Goal: Task Accomplishment & Management: Complete application form

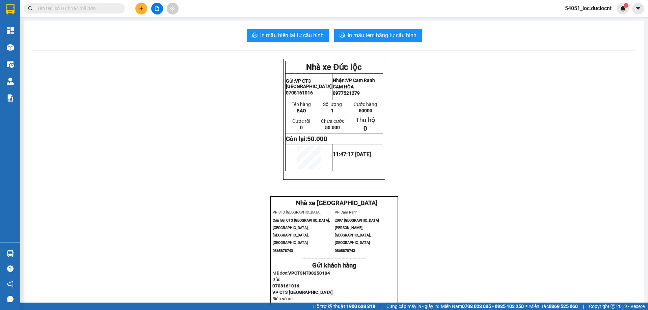
click at [142, 7] on icon "plus" at bounding box center [141, 8] width 5 height 5
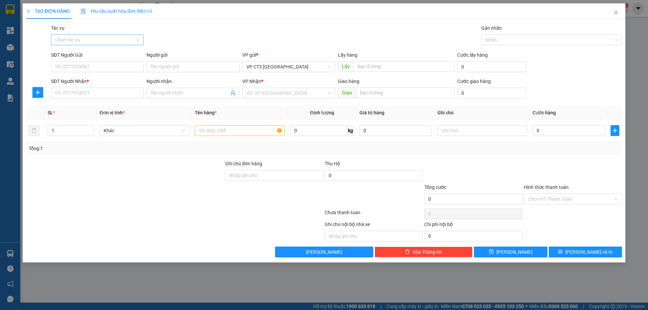
click at [127, 38] on input "Tác vụ" at bounding box center [95, 40] width 80 height 10
click at [116, 66] on div "Nhập hàng kho nhận" at bounding box center [97, 63] width 85 height 7
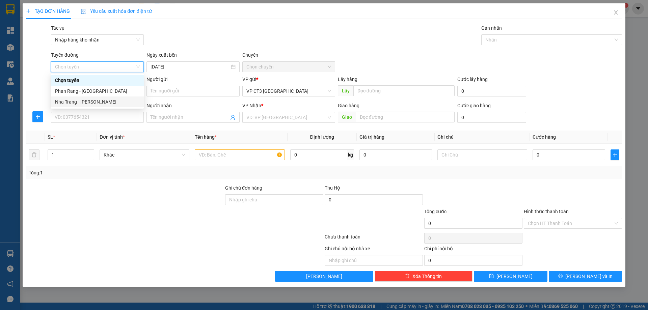
click at [98, 102] on div "Nha Trang - [PERSON_NAME]" at bounding box center [97, 101] width 85 height 7
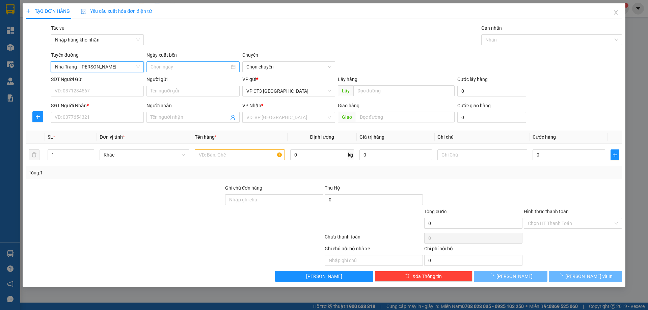
type input "[DATE]"
click at [252, 67] on span "04:30" at bounding box center [288, 67] width 85 height 10
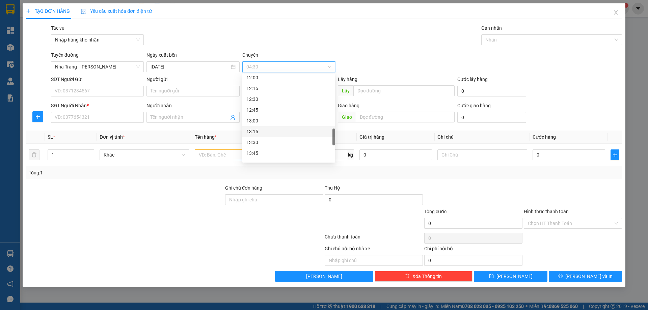
scroll to position [405, 0]
click at [267, 118] on div "14:30" at bounding box center [288, 117] width 85 height 7
click at [493, 38] on div at bounding box center [548, 40] width 131 height 8
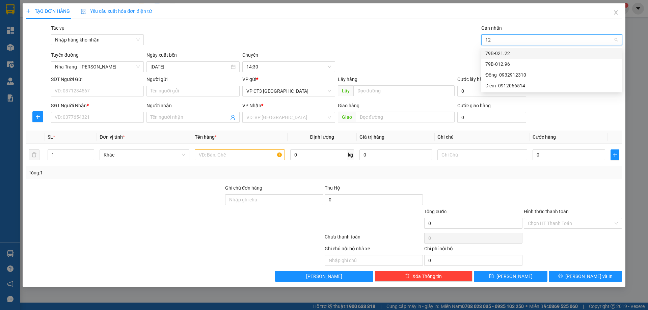
type input "129"
click at [497, 56] on div "79B-012.96" at bounding box center [551, 53] width 133 height 7
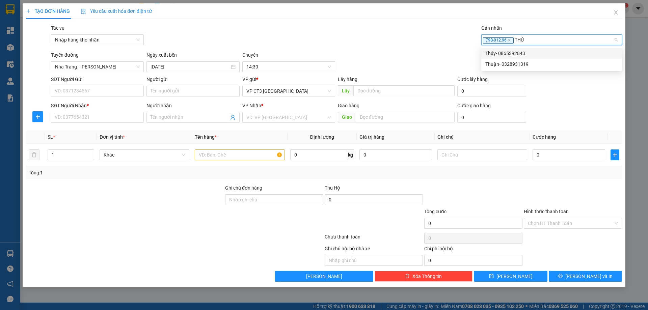
type input "THỦY"
click at [512, 53] on div "Thủy- 0865392843" at bounding box center [551, 53] width 133 height 7
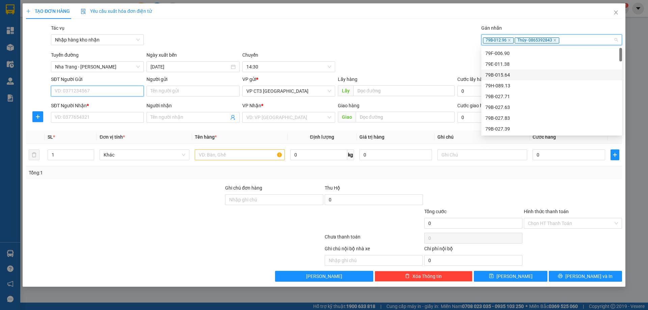
click at [119, 96] on input "SĐT Người Gửi" at bounding box center [97, 91] width 93 height 11
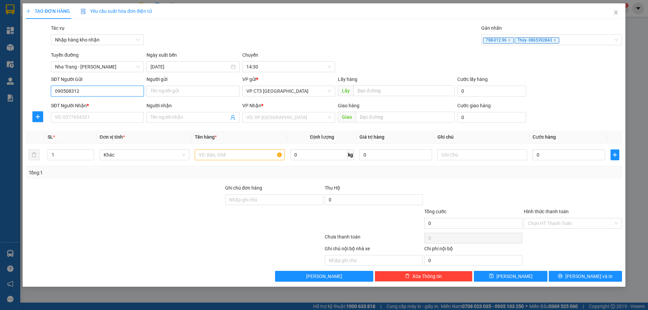
type input "0905083129"
click at [118, 104] on div "0905083129 - Anh Nguyên NT" at bounding box center [97, 104] width 85 height 7
type input "Anh Nguyên NT"
type input "0974646128"
type input "[PERSON_NAME] PR"
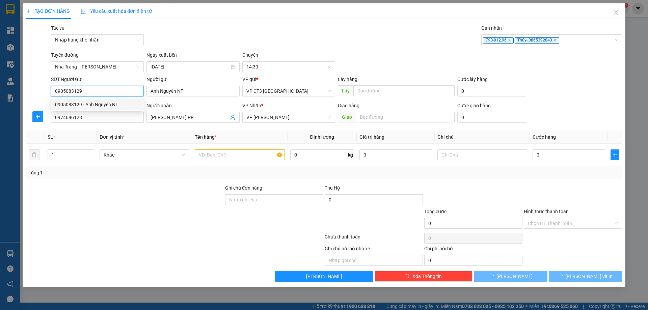
type input "50.000"
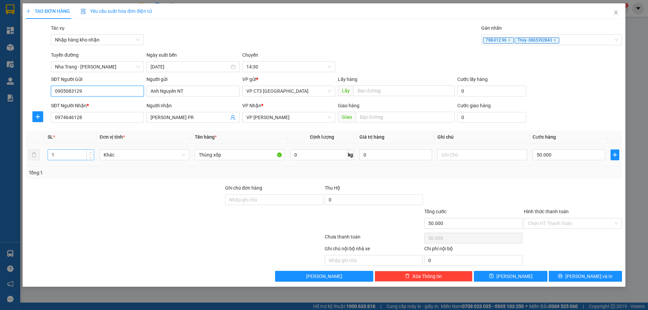
type input "0905083129"
drag, startPoint x: 73, startPoint y: 156, endPoint x: 45, endPoint y: 156, distance: 28.0
click at [45, 156] on td "1" at bounding box center [71, 155] width 52 height 23
type input "2"
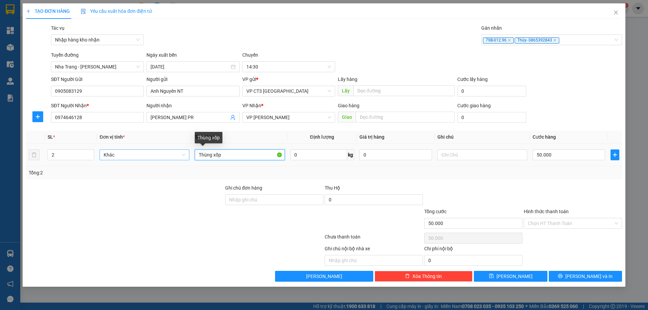
drag, startPoint x: 196, startPoint y: 156, endPoint x: 164, endPoint y: 156, distance: 32.4
click at [164, 156] on tr "2 Khác Thùng xốp 0 kg 0 50.000" at bounding box center [324, 155] width 596 height 23
type input "m"
type input "k"
type input "Kiện"
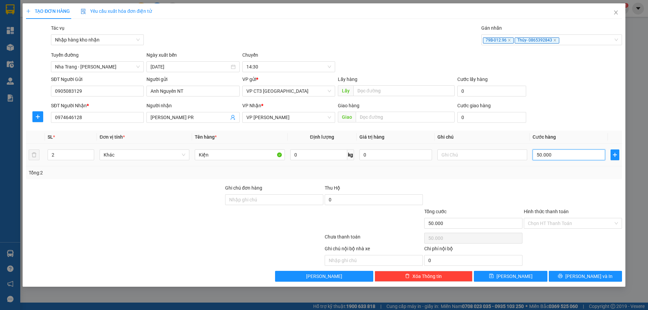
type input "0"
type input "80000"
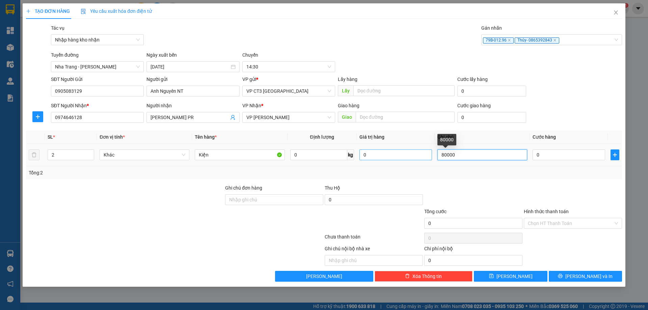
drag, startPoint x: 459, startPoint y: 154, endPoint x: 381, endPoint y: 155, distance: 78.0
click at [365, 155] on tr "2 Khác Kiện 0 kg 0 80000 0" at bounding box center [324, 155] width 596 height 23
click at [568, 150] on input "0" at bounding box center [569, 155] width 73 height 11
type input "8"
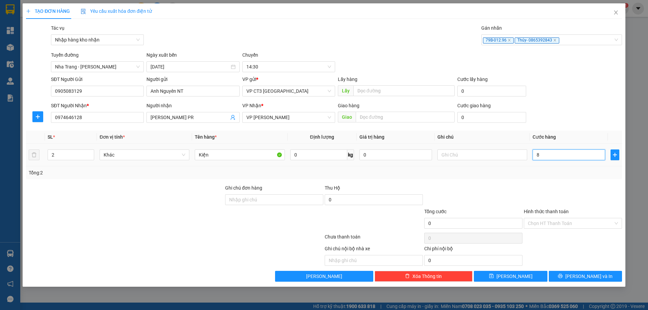
type input "8"
type input "80"
type input "800"
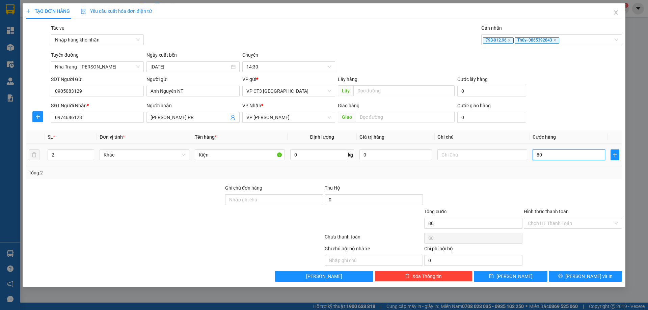
type input "800"
type input "8.000"
type input "80.000"
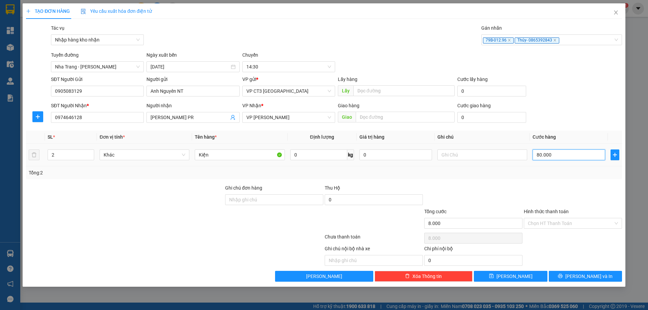
type input "80.000"
click at [406, 115] on input "text" at bounding box center [405, 117] width 99 height 11
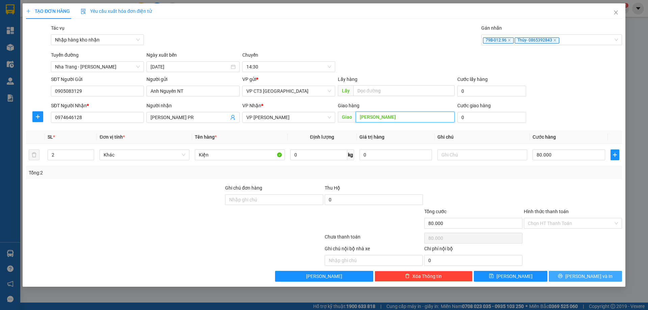
type input "[PERSON_NAME]"
click at [605, 278] on button "[PERSON_NAME] và In" at bounding box center [585, 276] width 73 height 11
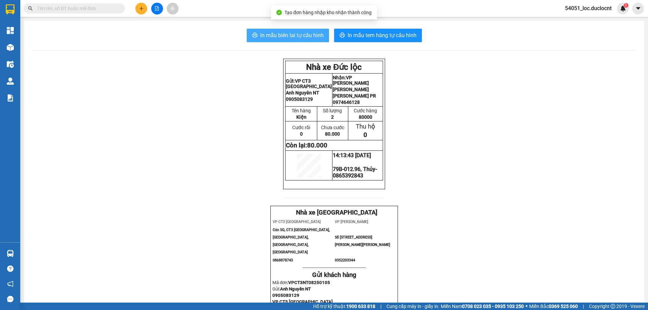
click at [290, 29] on button "In mẫu biên lai tự cấu hình" at bounding box center [288, 36] width 82 height 14
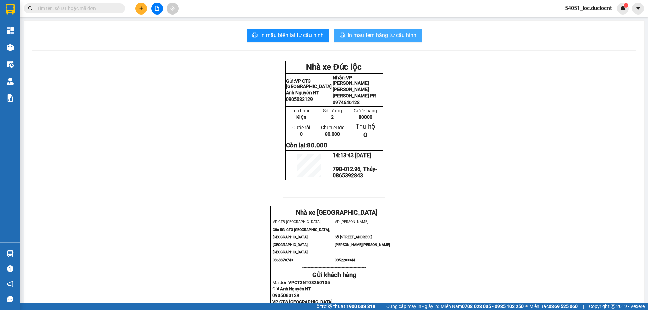
click at [409, 41] on button "In mẫu tem hàng tự cấu hình" at bounding box center [378, 36] width 88 height 14
